Goal: Transaction & Acquisition: Purchase product/service

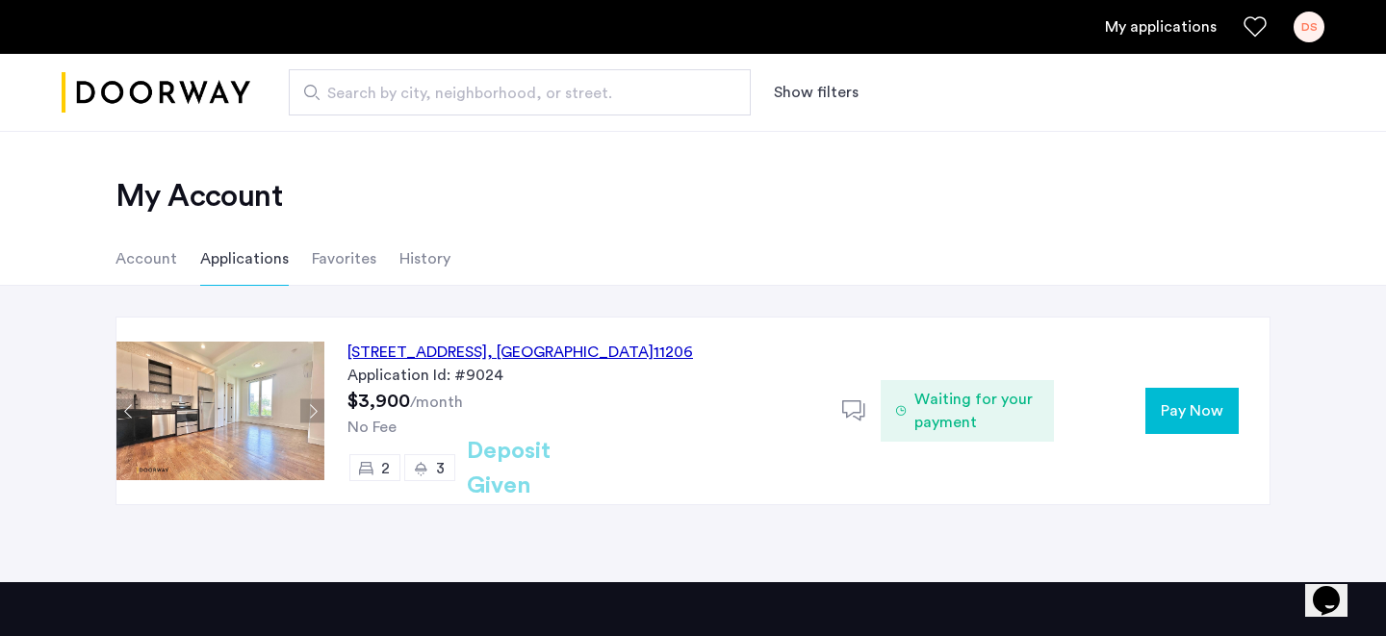
click at [1174, 390] on button "Pay Now" at bounding box center [1191, 411] width 93 height 46
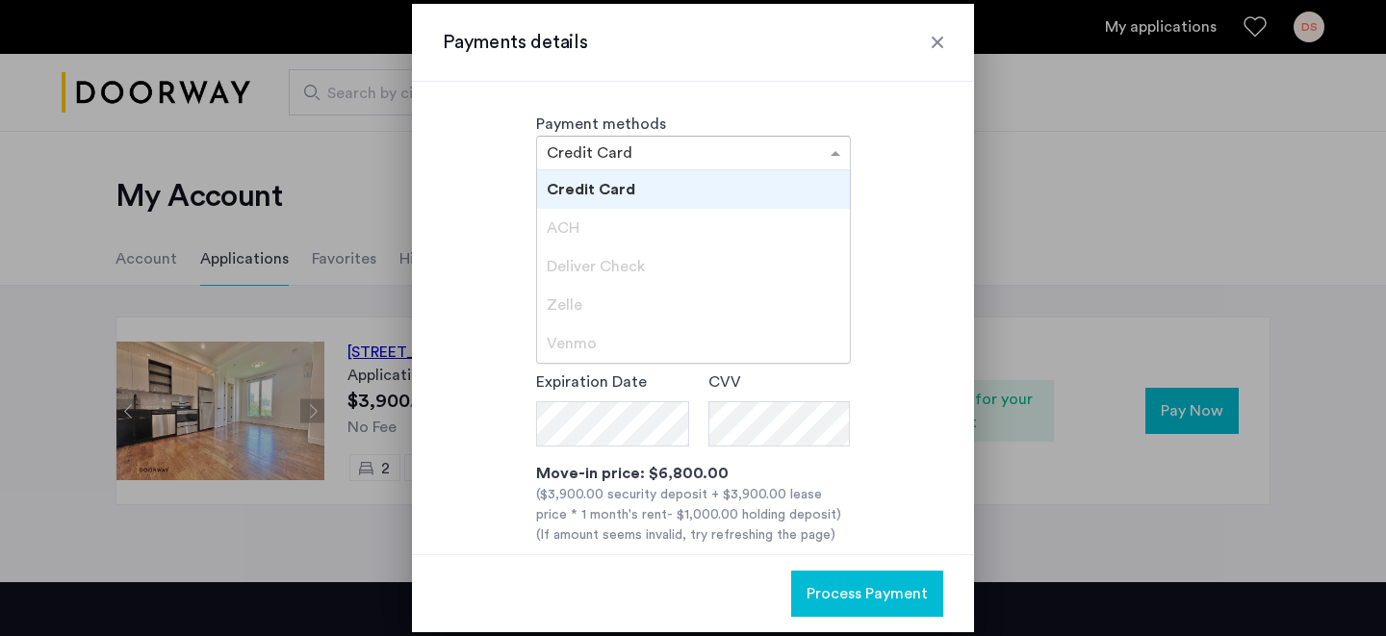
click at [679, 153] on input "text" at bounding box center [674, 154] width 255 height 13
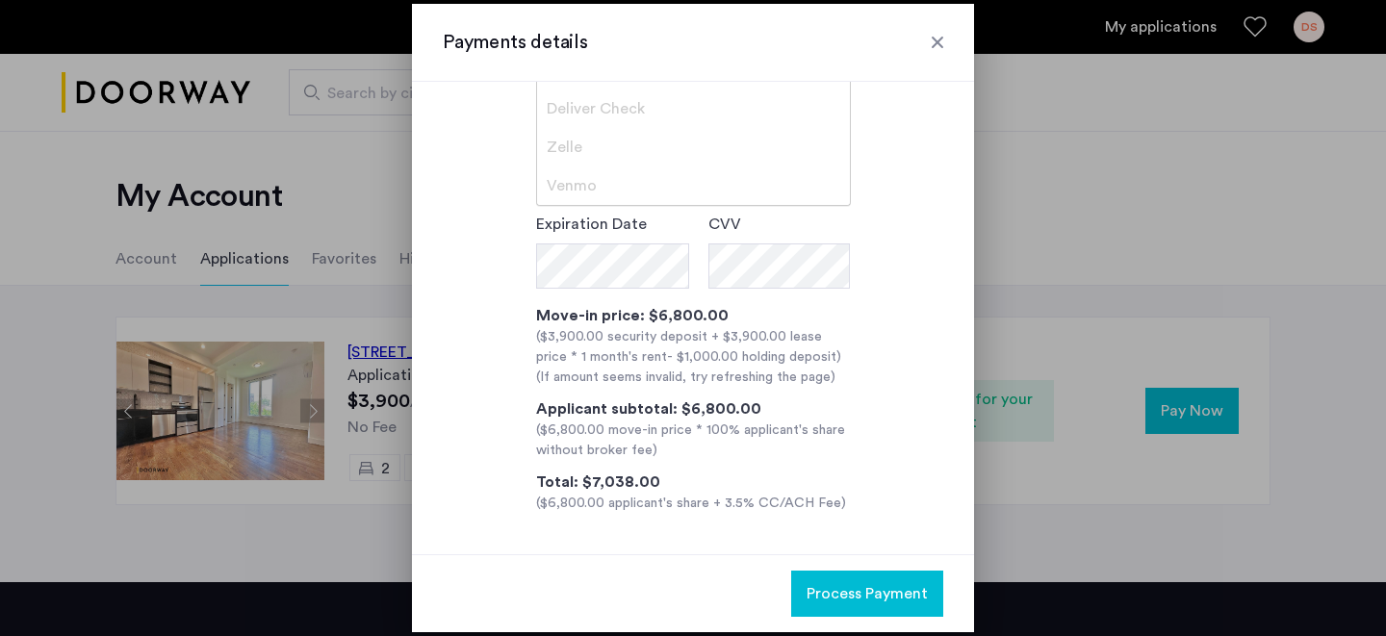
click at [914, 322] on div "**********" at bounding box center [693, 271] width 501 height 486
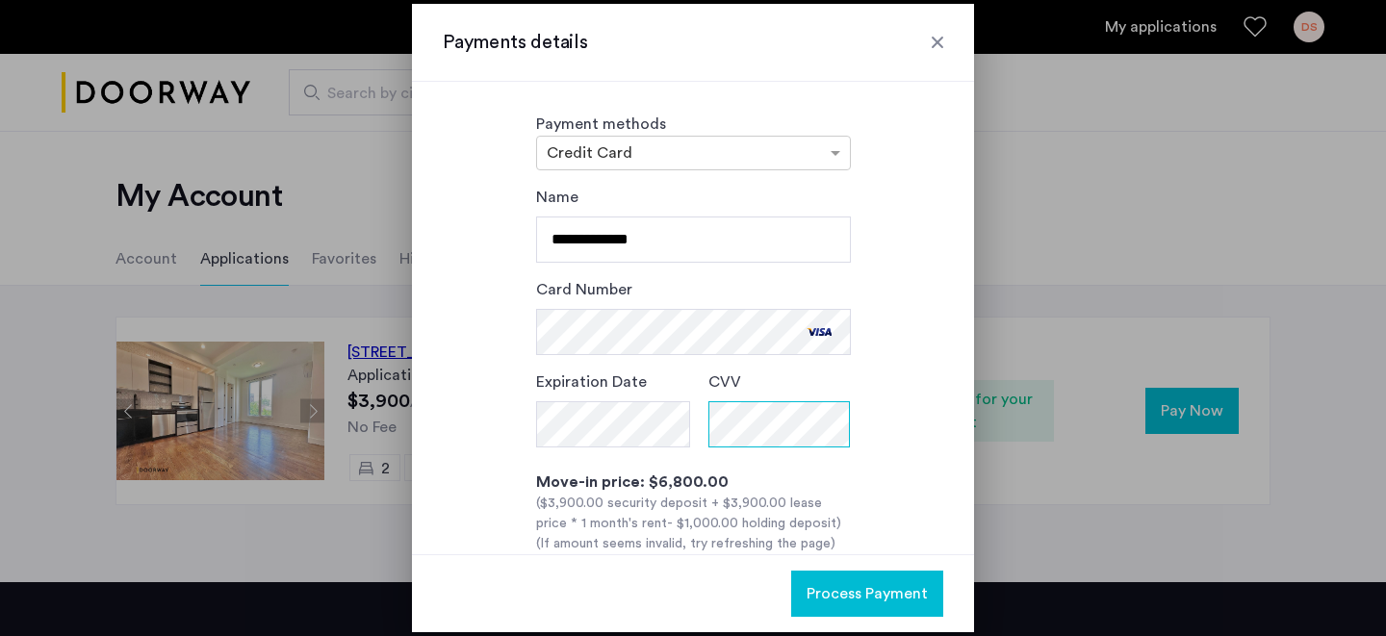
scroll to position [167, 0]
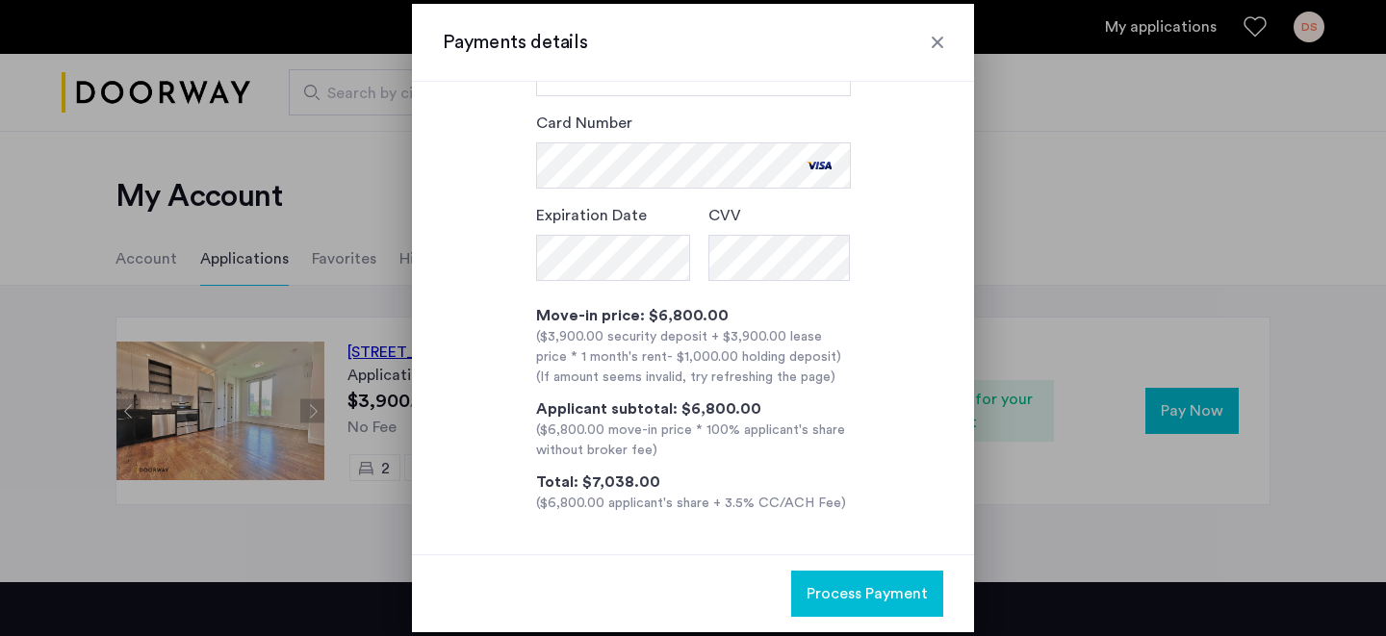
click at [861, 603] on span "Process Payment" at bounding box center [867, 593] width 121 height 23
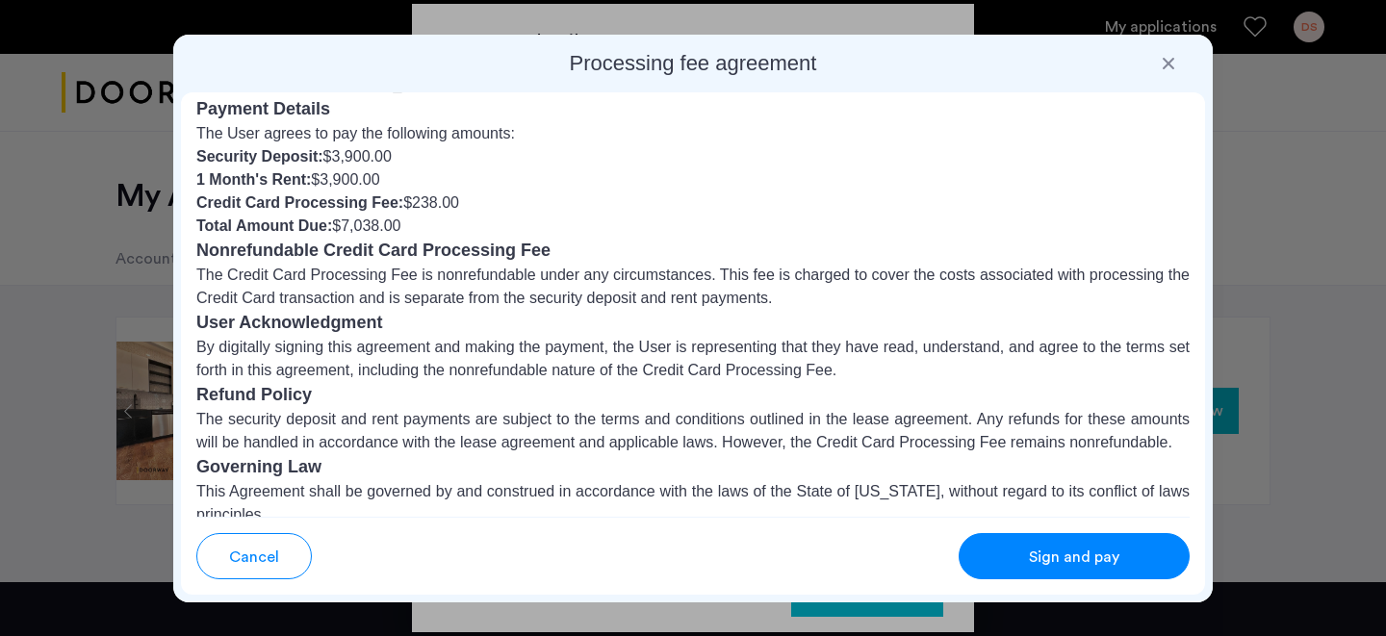
scroll to position [245, 0]
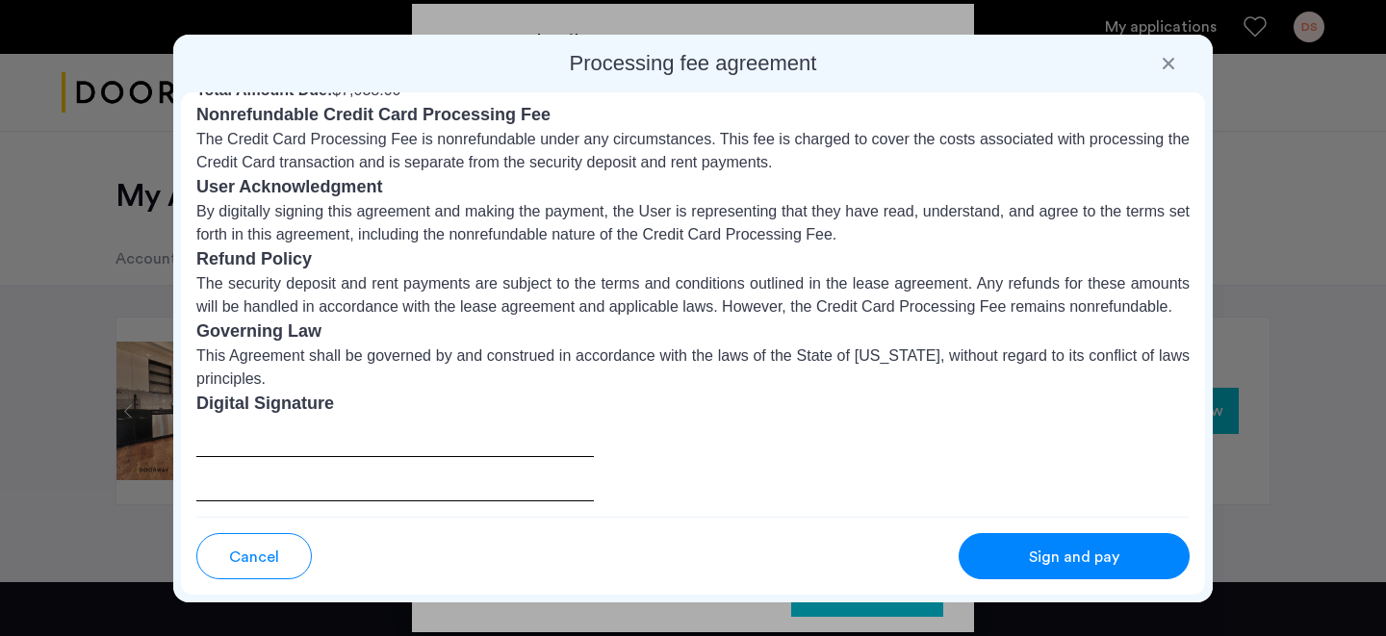
click at [509, 446] on div at bounding box center [395, 459] width 398 height 85
drag, startPoint x: 244, startPoint y: 405, endPoint x: 237, endPoint y: 447, distance: 42.1
click at [237, 447] on section "Digital Signature" at bounding box center [692, 446] width 993 height 111
click at [237, 447] on div at bounding box center [395, 459] width 398 height 85
click at [1033, 574] on button "Sign and pay" at bounding box center [1074, 556] width 231 height 46
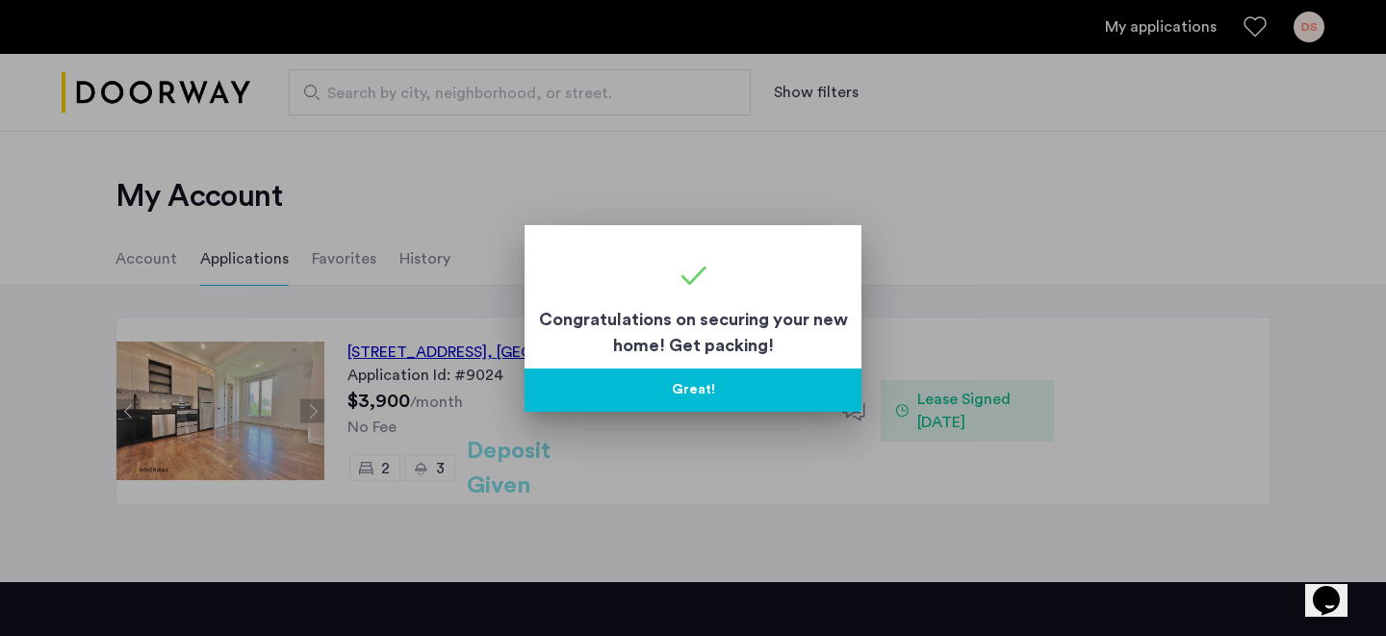
click at [735, 389] on button "Great!" at bounding box center [693, 390] width 337 height 43
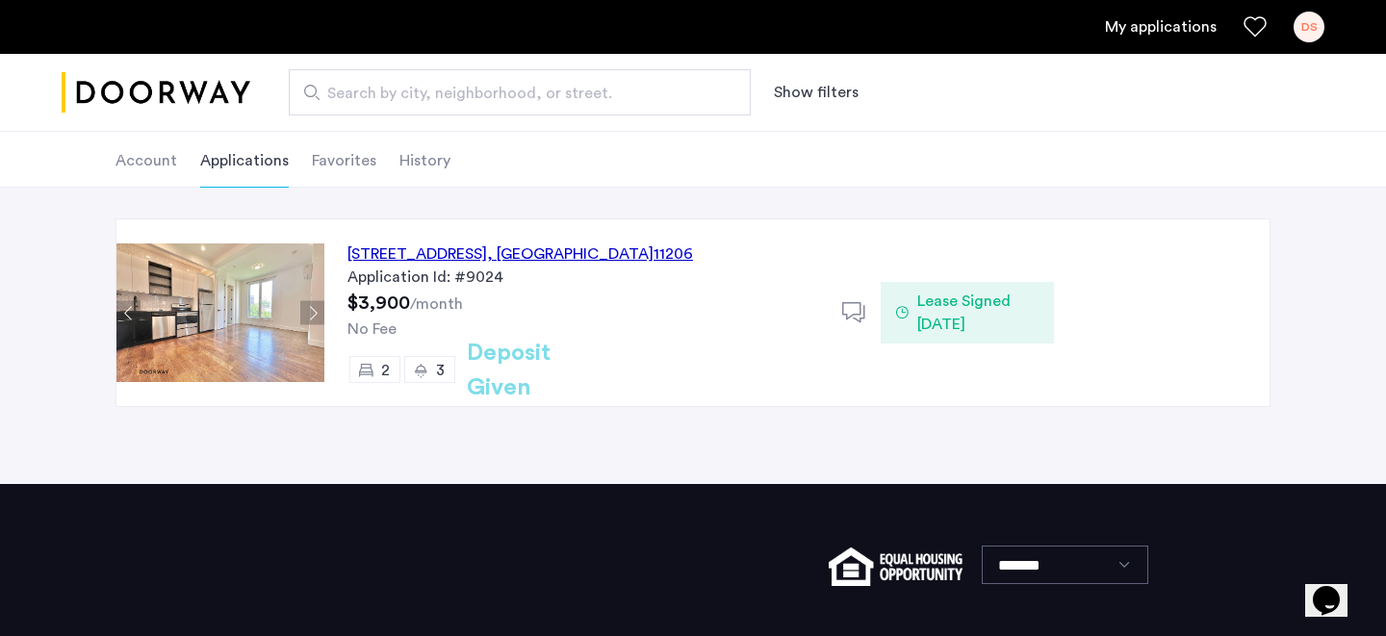
scroll to position [0, 0]
